Goal: Task Accomplishment & Management: Manage account settings

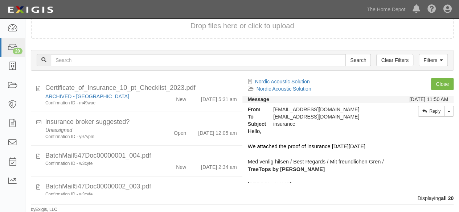
scroll to position [634, 0]
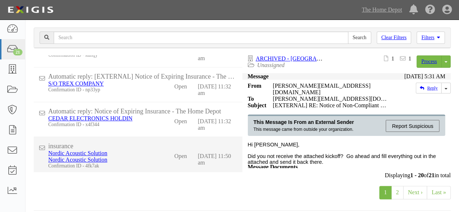
scroll to position [57, 0]
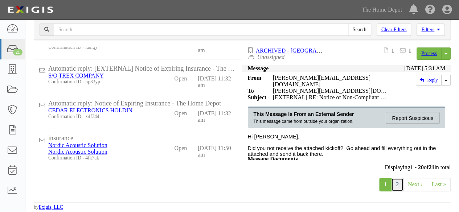
click at [396, 186] on link "2" at bounding box center [397, 184] width 12 height 13
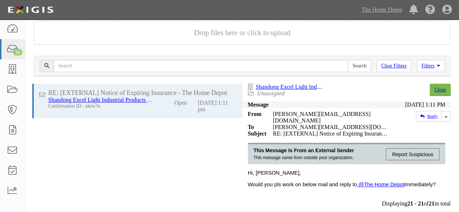
scroll to position [57, 0]
